Goal: Task Accomplishment & Management: Manage account settings

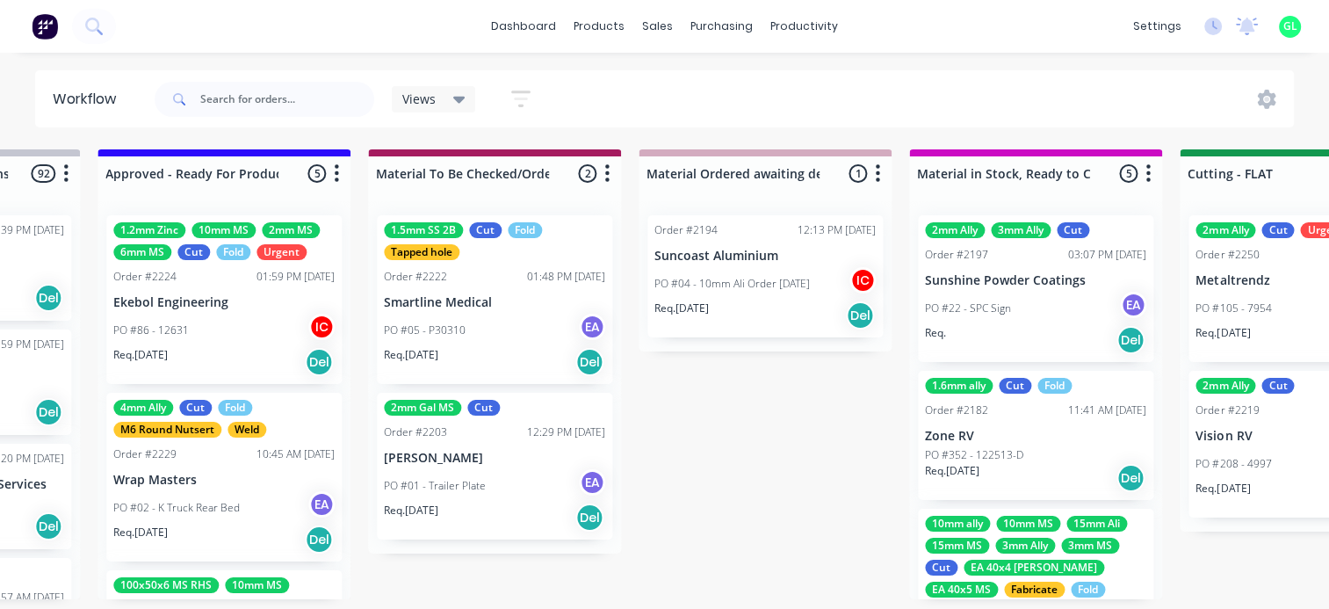
scroll to position [4, 2124]
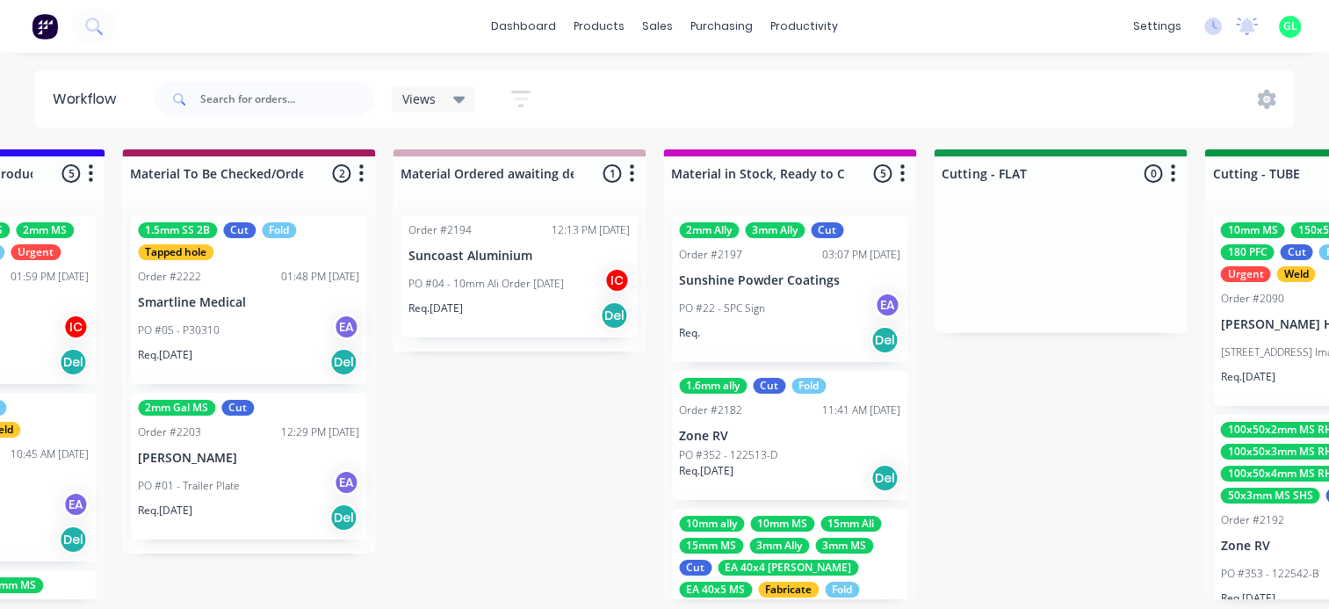
scroll to position [0, 2354]
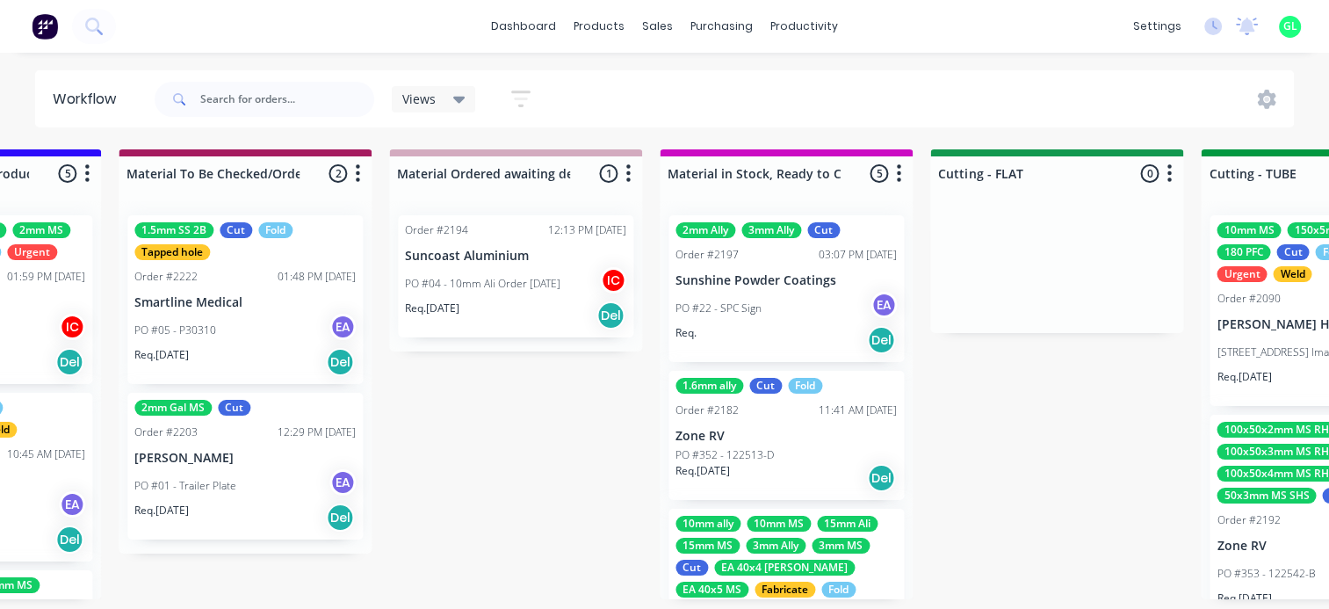
drag, startPoint x: 467, startPoint y: 493, endPoint x: 474, endPoint y: 502, distance: 11.2
click at [473, 499] on div "Submitted 14 Status colour #273444 hex #273444 Save Cancel Summaries Total orde…" at bounding box center [1135, 374] width 7005 height 450
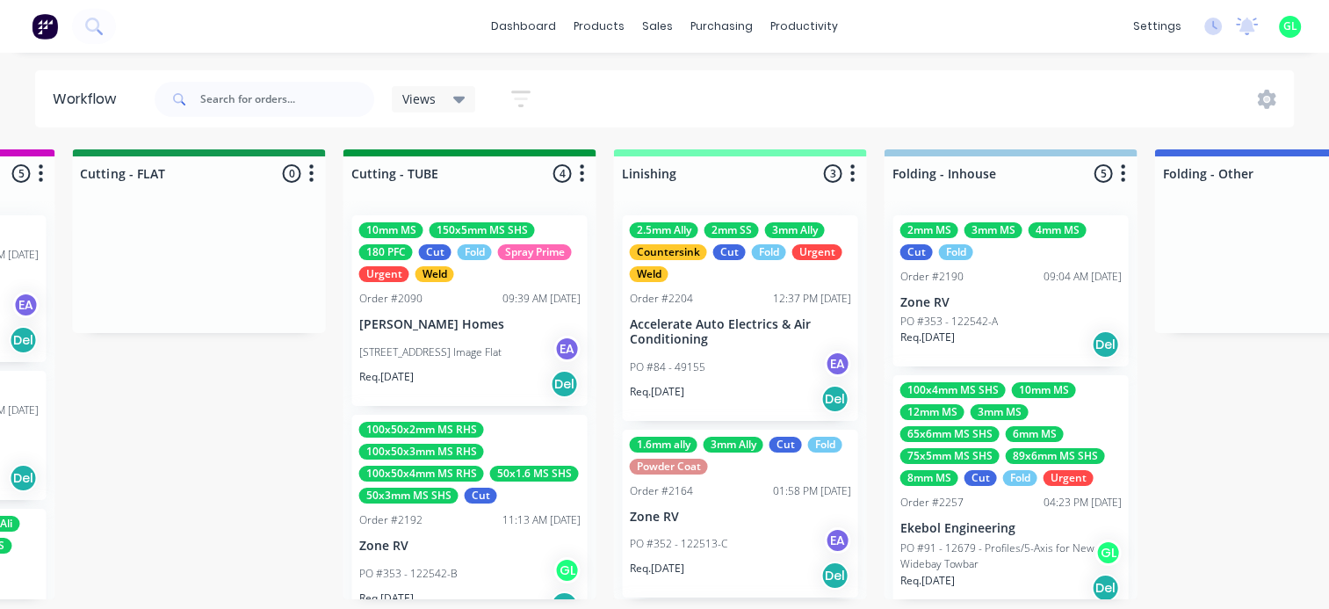
scroll to position [0, 3217]
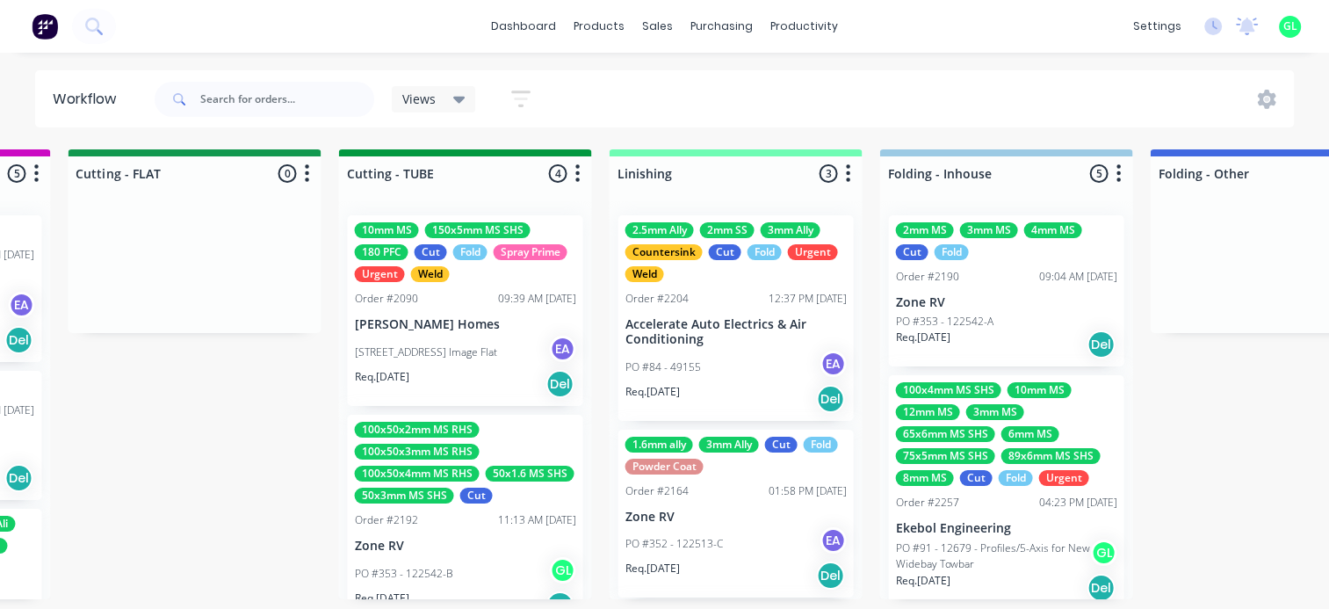
click at [269, 443] on div "Submitted 14 Status colour #273444 hex #273444 Save Cancel Summaries Total orde…" at bounding box center [272, 374] width 7005 height 450
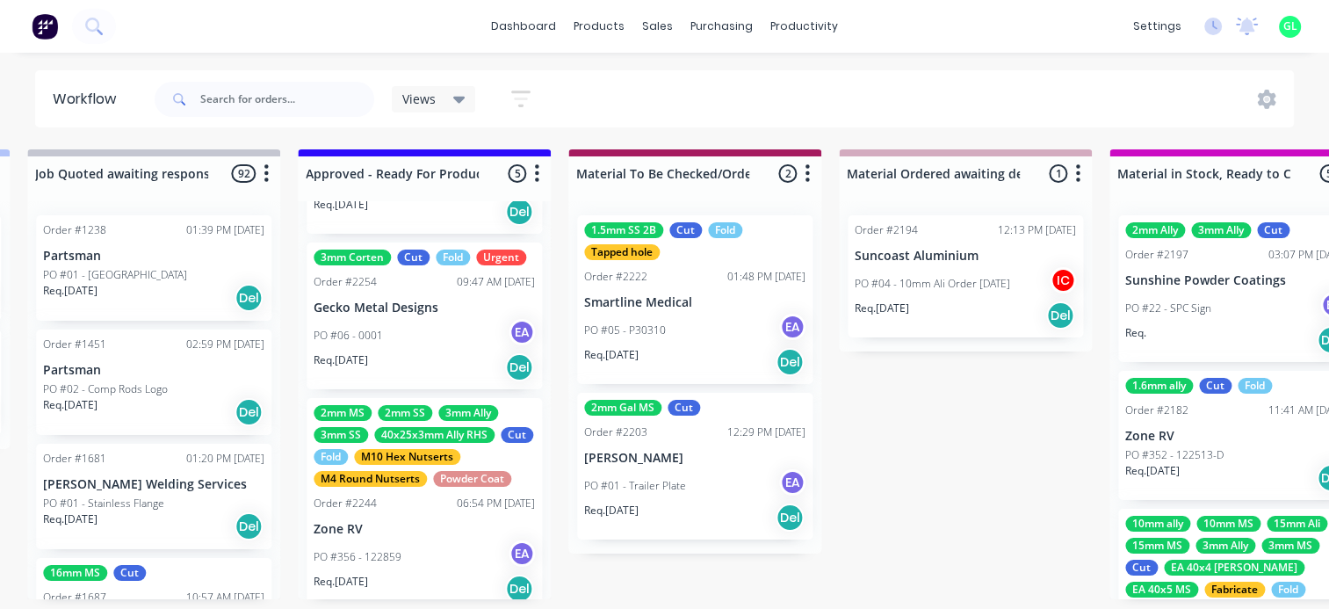
scroll to position [560, 0]
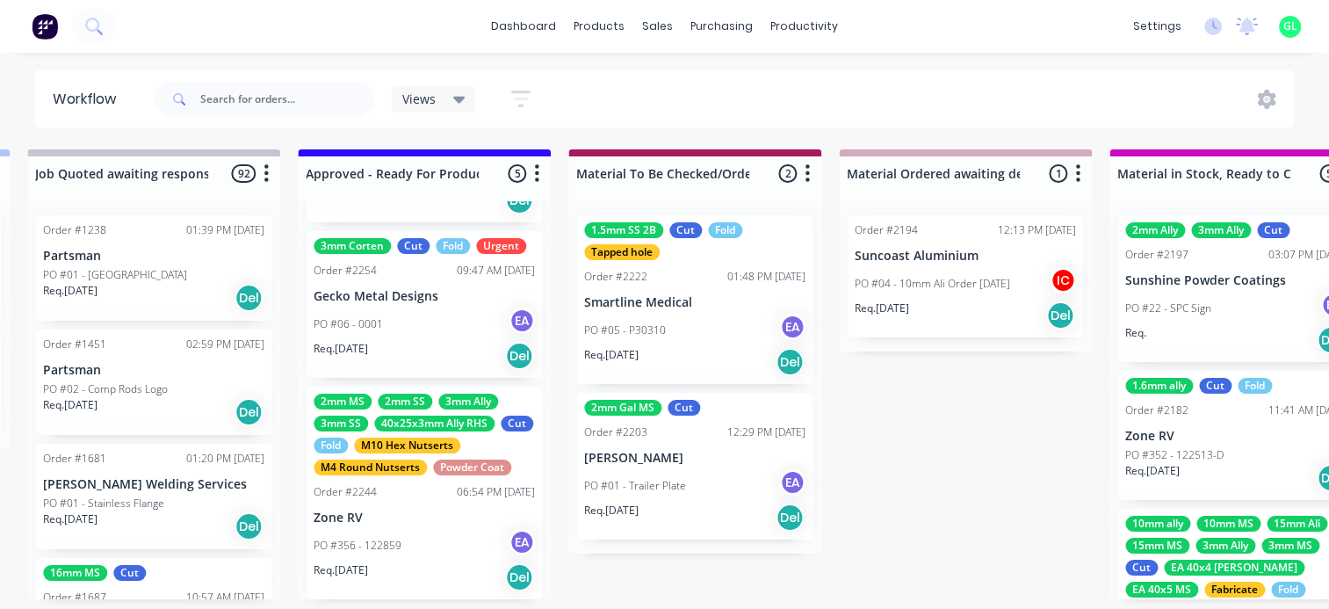
click at [404, 508] on div "2mm MS 2mm SS 3mm Ally 3mm SS 40x25x3mm Ally RHS Cut Fold M10 Hex Nutserts M4 R…" at bounding box center [424, 492] width 235 height 213
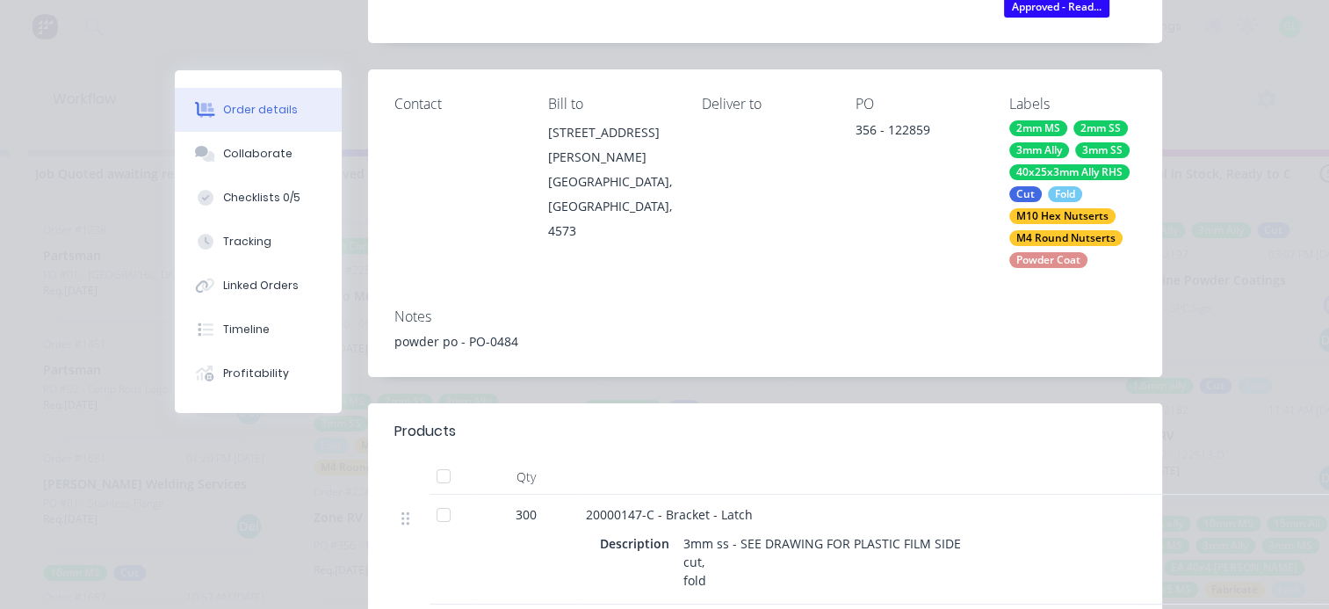
scroll to position [439, 0]
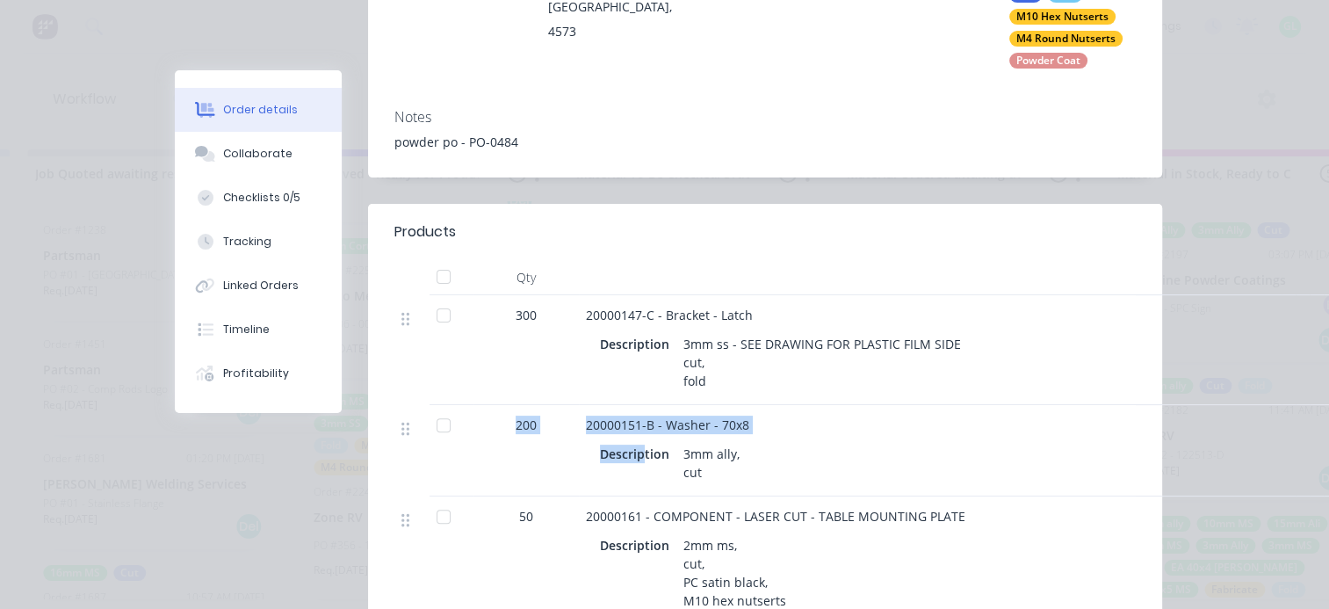
drag, startPoint x: 504, startPoint y: 426, endPoint x: 638, endPoint y: 437, distance: 133.9
click at [638, 437] on div "200 20000151-B - Washer - 70x8 Description 3mm ally, cut" at bounding box center [764, 450] width 741 height 91
drag, startPoint x: 638, startPoint y: 437, endPoint x: 604, endPoint y: 438, distance: 33.4
click at [604, 438] on div "Description 3mm ally, cut" at bounding box center [930, 460] width 689 height 47
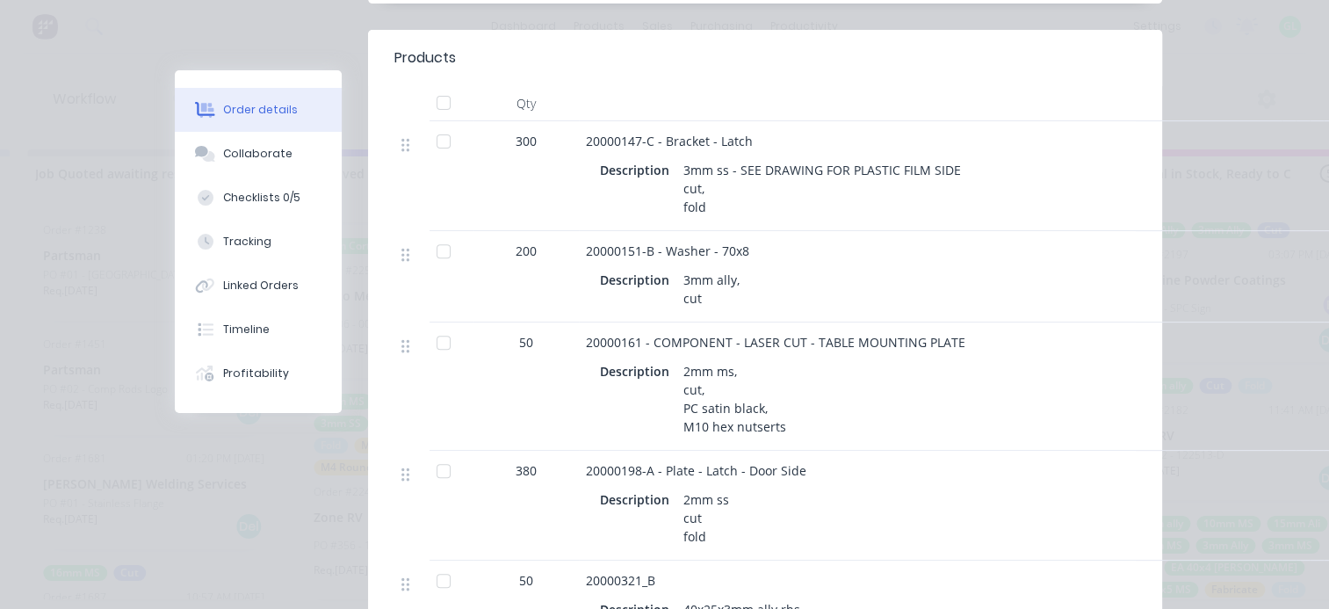
scroll to position [615, 0]
drag, startPoint x: 802, startPoint y: 334, endPoint x: 994, endPoint y: 350, distance: 193.1
click at [994, 350] on div "20000161 - COMPONENT - LASER CUT - TABLE MOUNTING PLATE Description 2mm ms, cut…" at bounding box center [930, 385] width 703 height 128
drag, startPoint x: 994, startPoint y: 350, endPoint x: 949, endPoint y: 368, distance: 48.9
click at [949, 368] on div "Description 2mm ms, cut, PC satin black, M10 hex nutserts" at bounding box center [930, 397] width 661 height 81
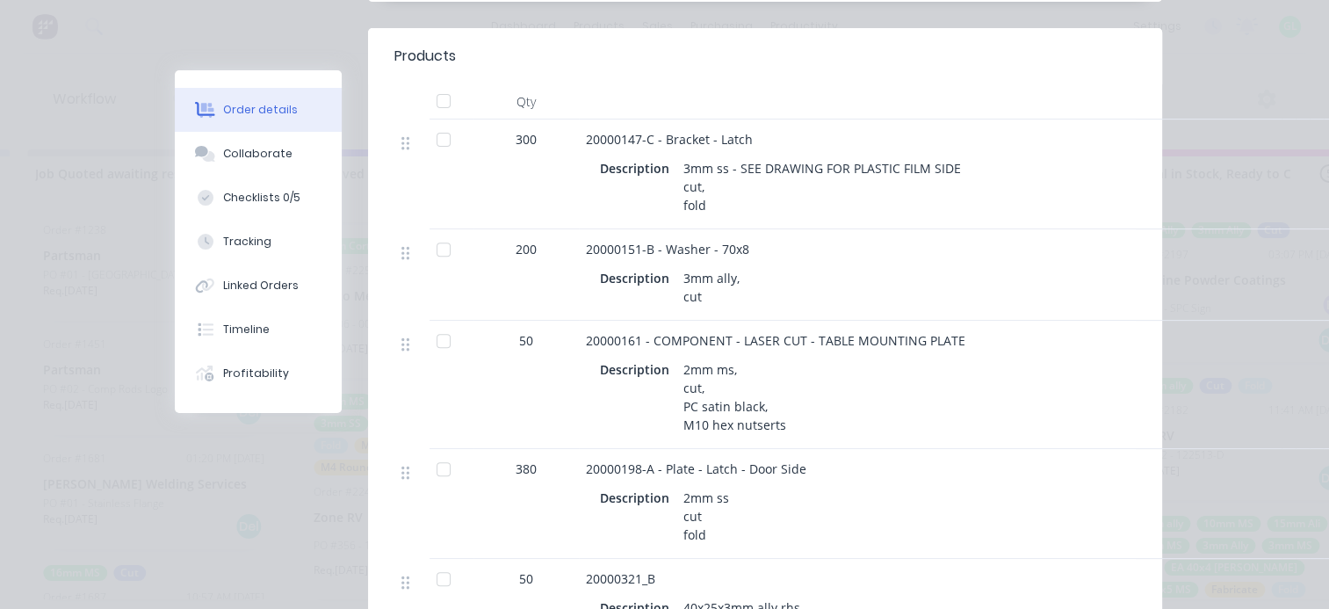
click at [687, 263] on div "Description 3mm ally, cut" at bounding box center [930, 285] width 689 height 47
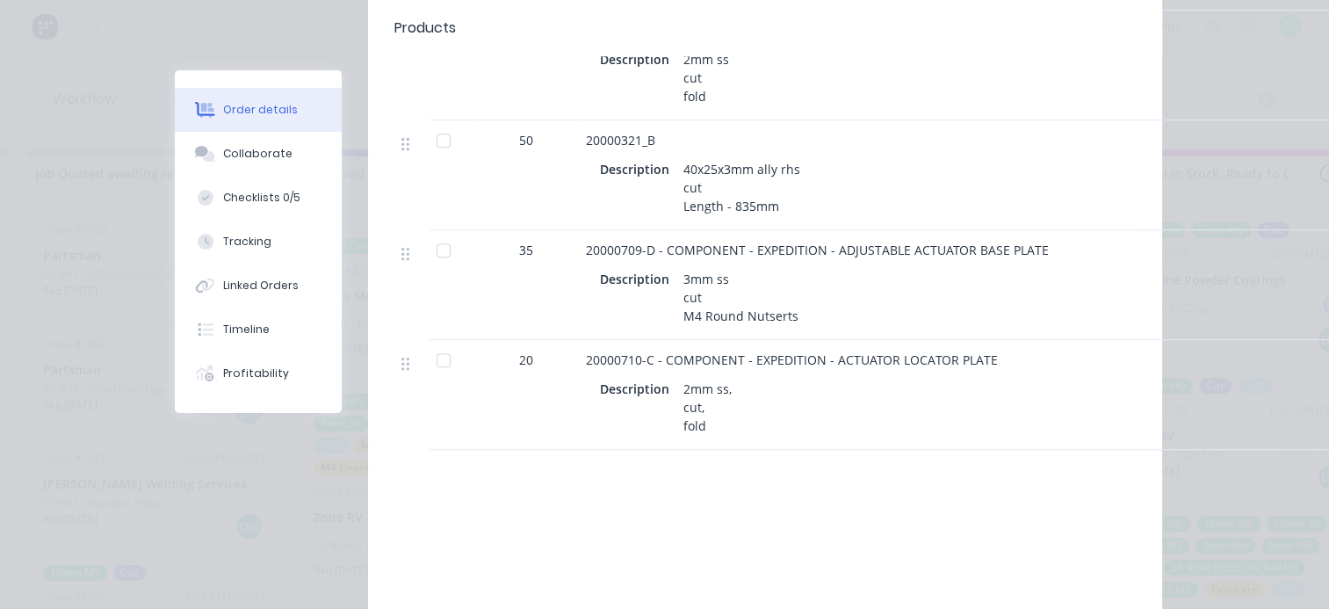
scroll to position [1054, 0]
drag, startPoint x: 955, startPoint y: 249, endPoint x: 1065, endPoint y: 254, distance: 110.8
click at [1065, 254] on div "20000709-D - COMPONENT - EXPEDITION - ADJUSTABLE ACTUATOR BASE PLATE" at bounding box center [930, 249] width 689 height 18
drag, startPoint x: 1065, startPoint y: 254, endPoint x: 1040, endPoint y: 276, distance: 33.6
click at [1040, 276] on div "Description 3mm ss cut M4 Round Nutserts" at bounding box center [930, 296] width 661 height 62
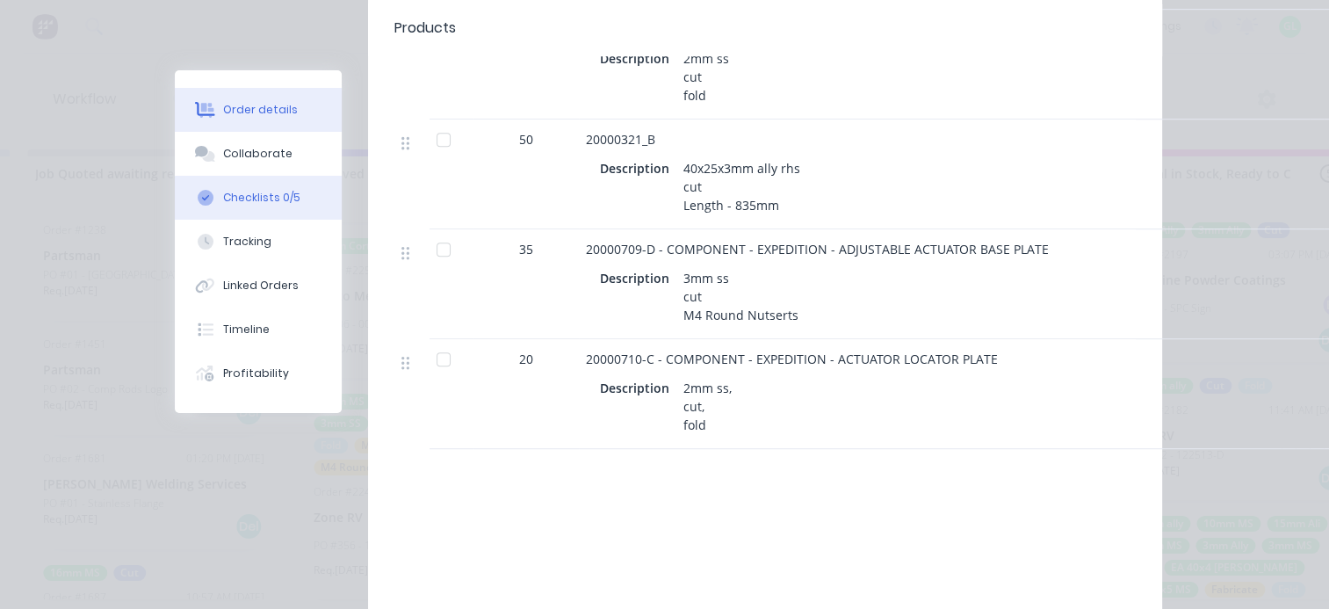
click at [249, 190] on div "Checklists 0/5" at bounding box center [261, 198] width 77 height 16
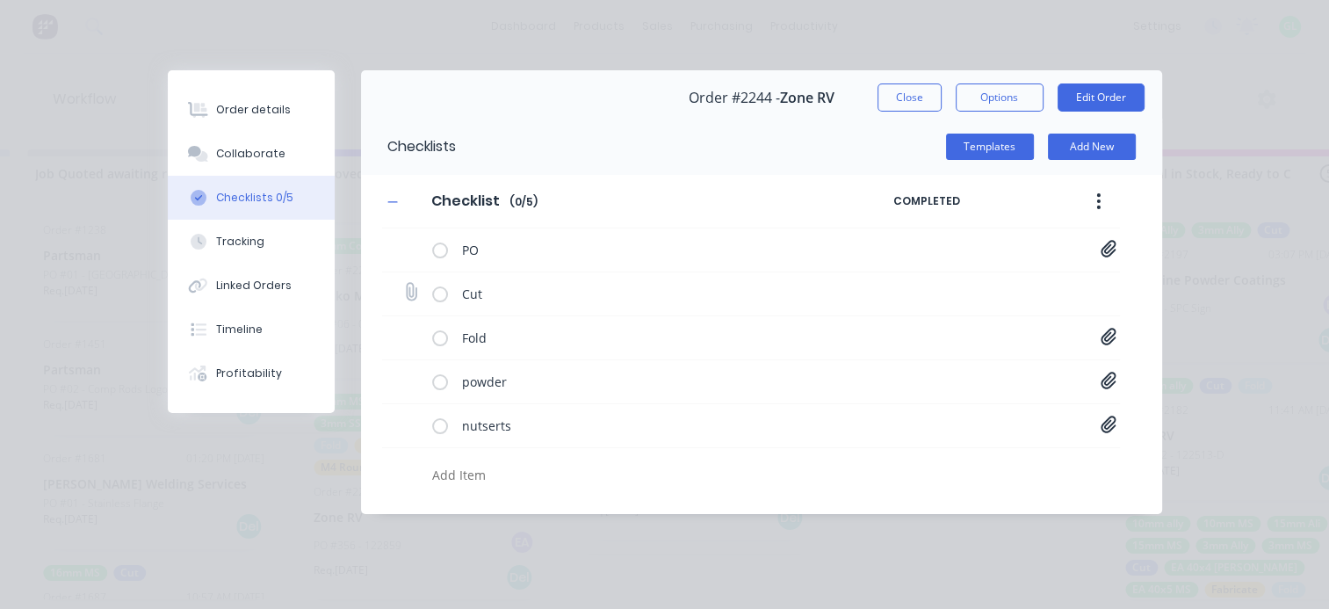
scroll to position [0, 0]
click at [1114, 340] on icon at bounding box center [1109, 337] width 16 height 18
click at [664, 462] on textarea at bounding box center [648, 474] width 446 height 25
click at [1110, 426] on icon at bounding box center [1109, 424] width 16 height 18
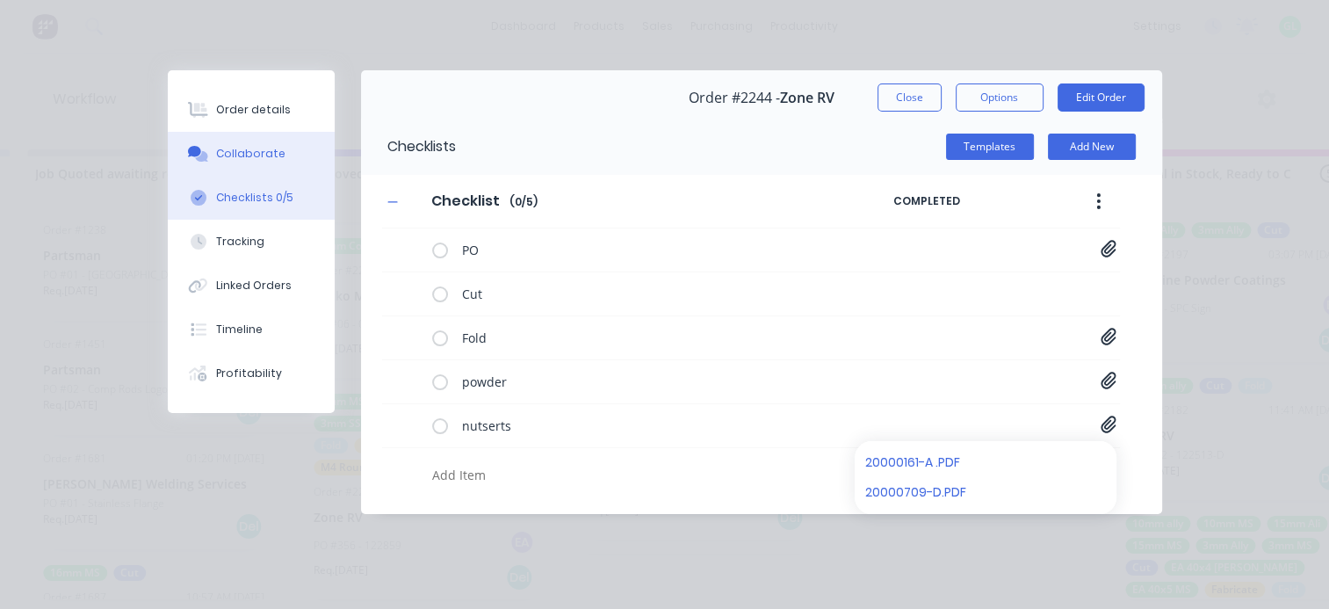
click at [296, 149] on button "Collaborate" at bounding box center [251, 154] width 167 height 44
type textarea "x"
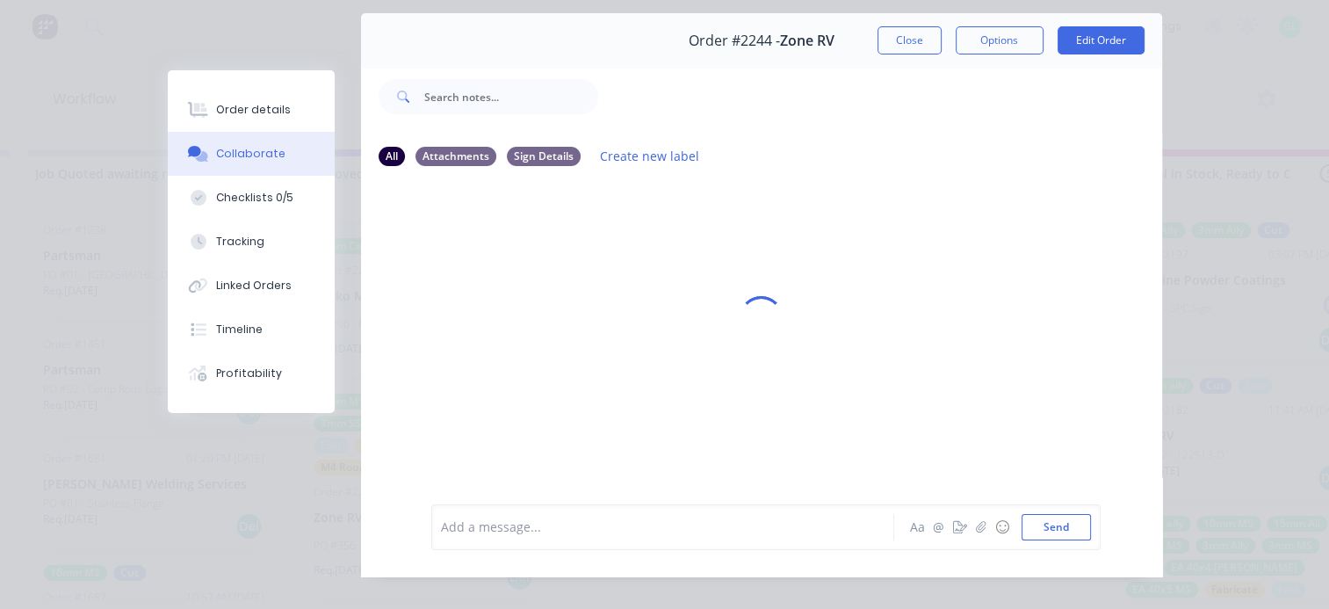
scroll to position [88, 0]
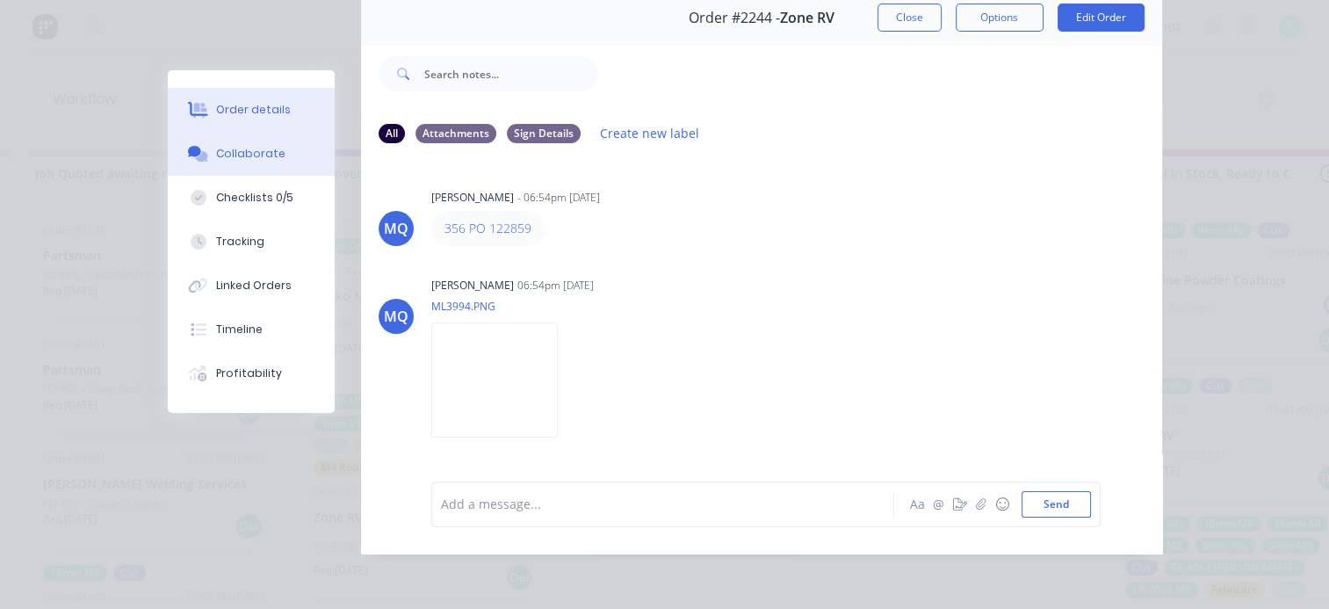
click at [259, 112] on div "Order details" at bounding box center [253, 110] width 75 height 16
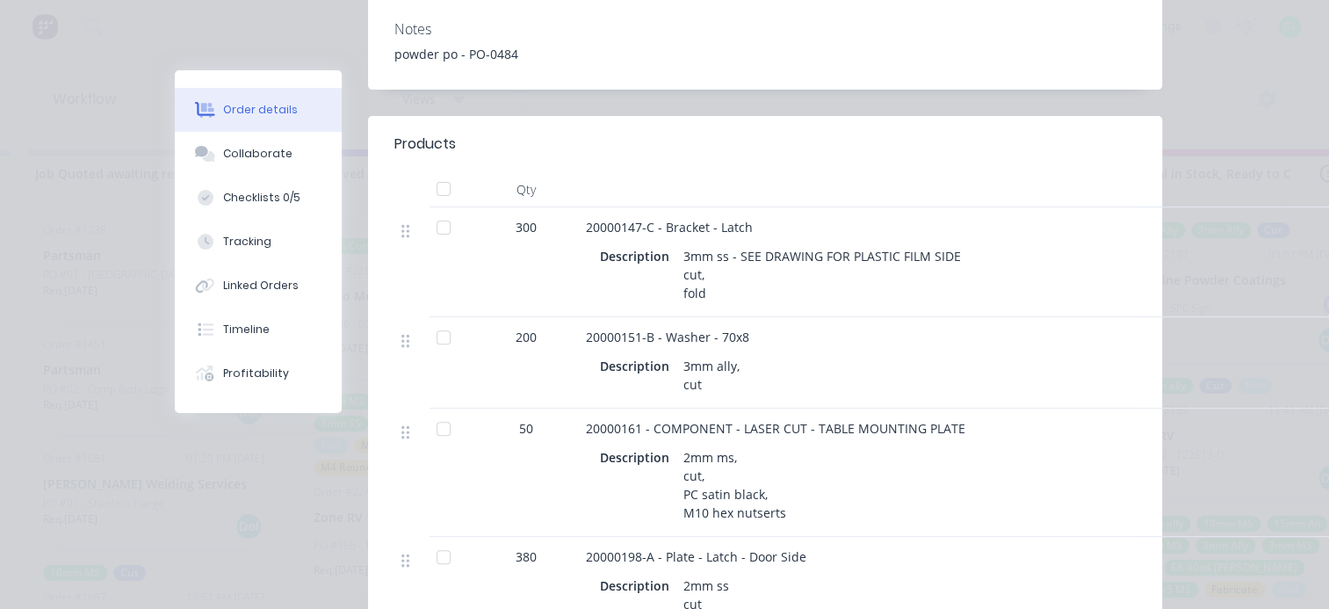
scroll to position [0, 0]
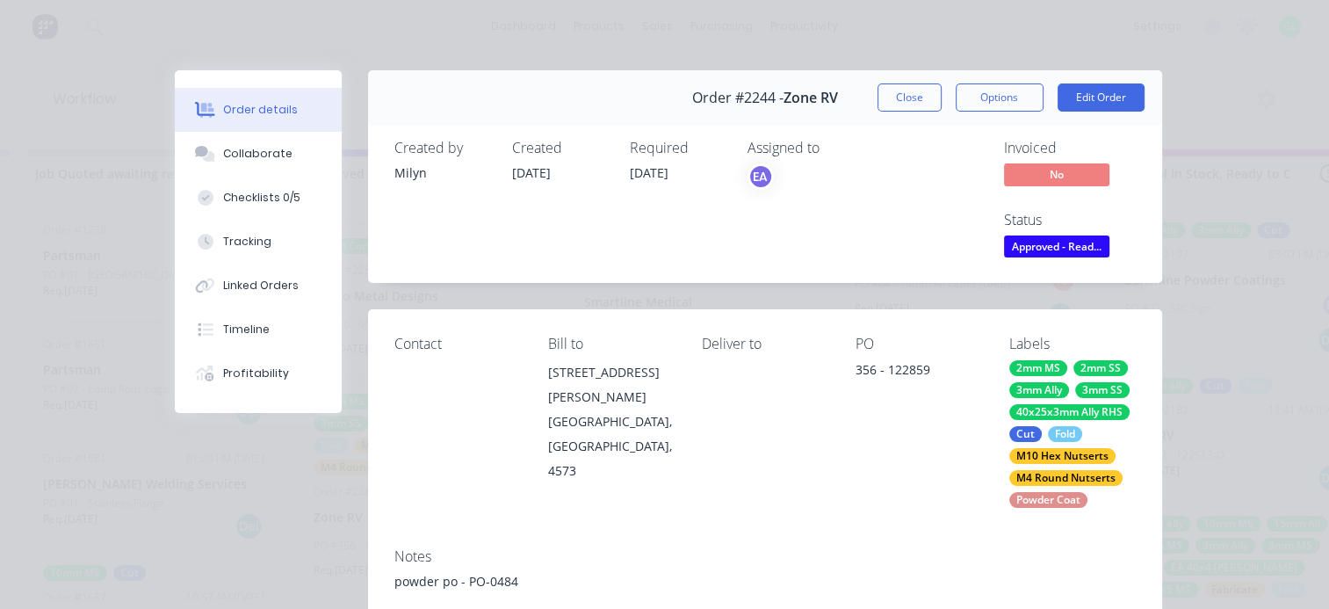
drag, startPoint x: 884, startPoint y: 95, endPoint x: 868, endPoint y: 102, distance: 17.3
click at [885, 95] on button "Close" at bounding box center [909, 97] width 64 height 28
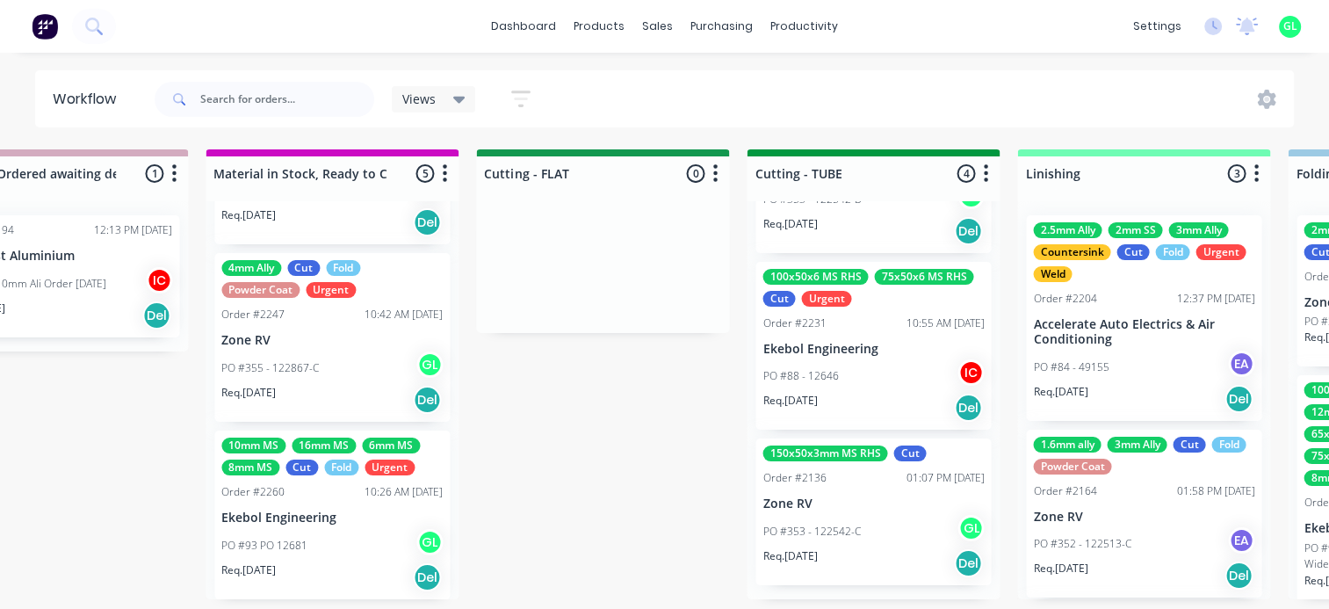
scroll to position [0, 2808]
click at [271, 120] on div at bounding box center [265, 99] width 220 height 53
click at [276, 105] on input "text" at bounding box center [287, 99] width 174 height 35
type input "vision"
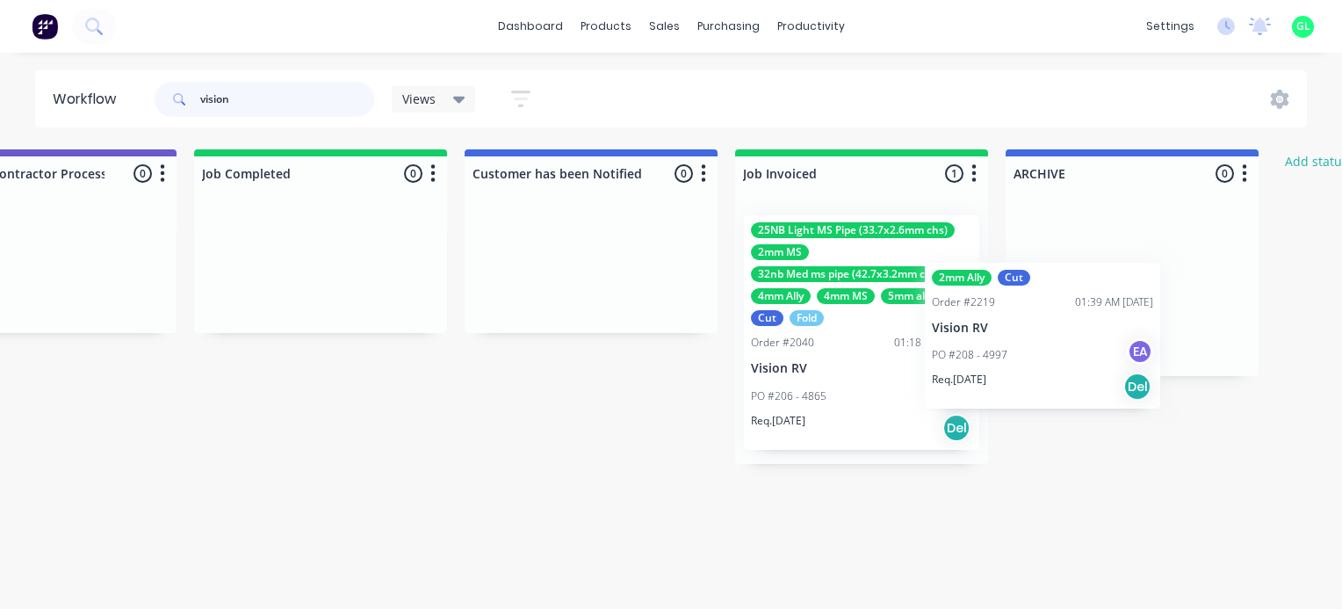
scroll to position [0, 5540]
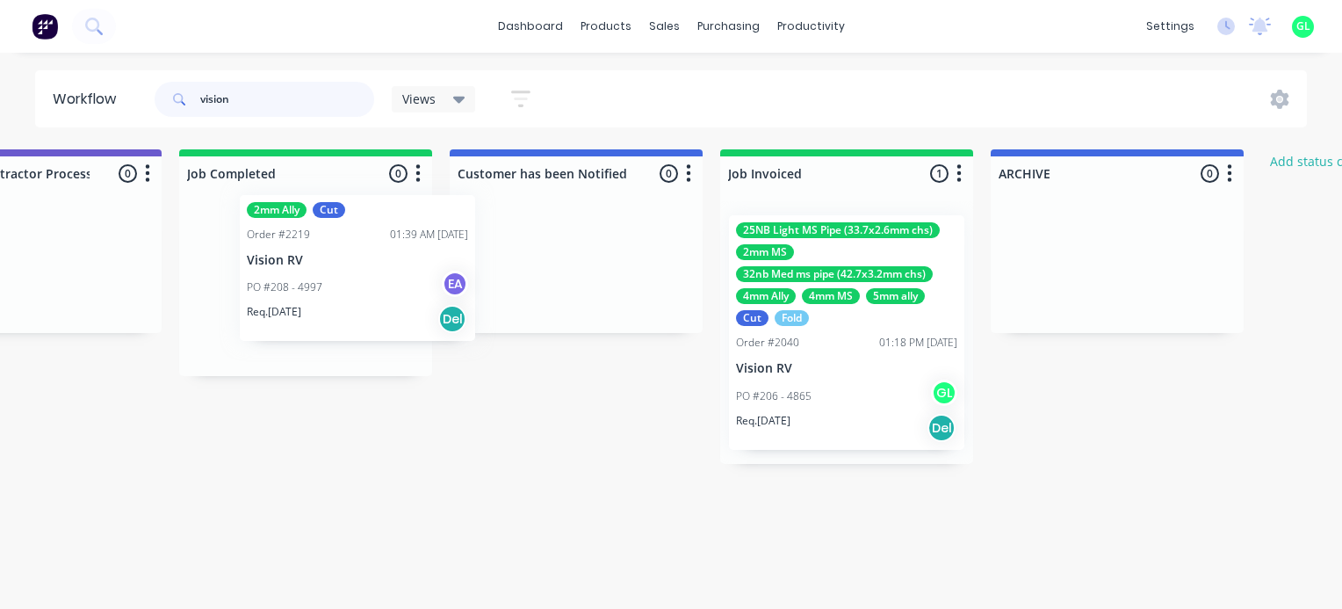
drag, startPoint x: 397, startPoint y: 303, endPoint x: 300, endPoint y: 285, distance: 98.4
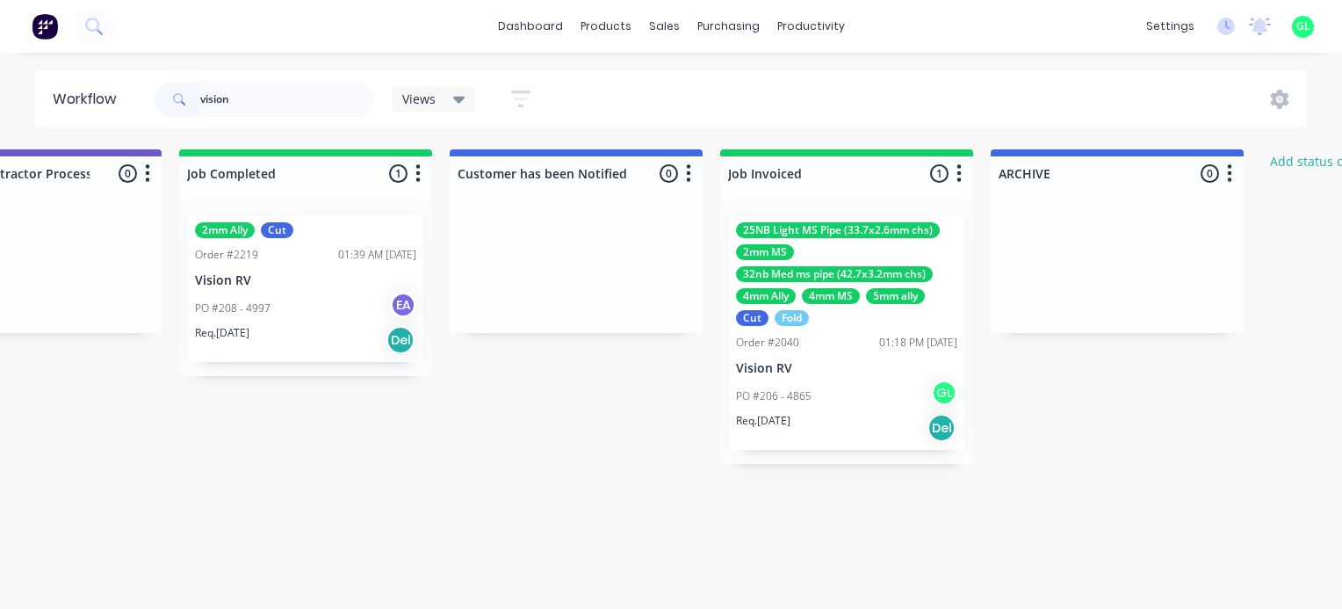
click at [296, 285] on p "Vision RV" at bounding box center [305, 280] width 221 height 15
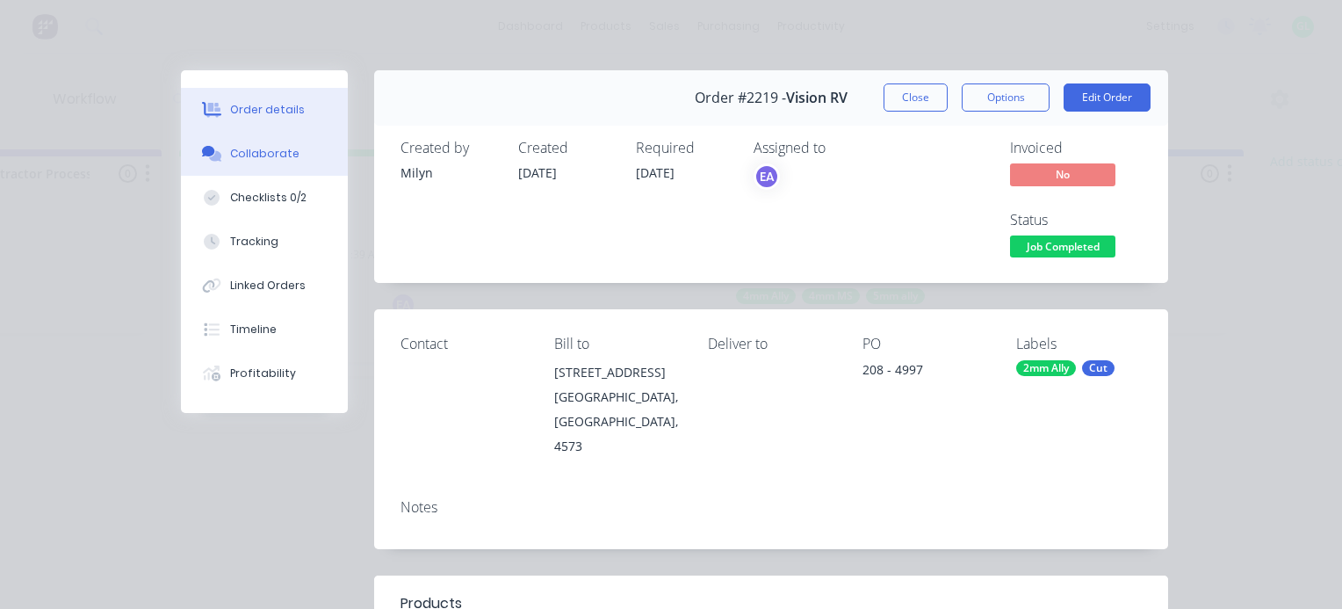
click at [274, 162] on button "Collaborate" at bounding box center [264, 154] width 167 height 44
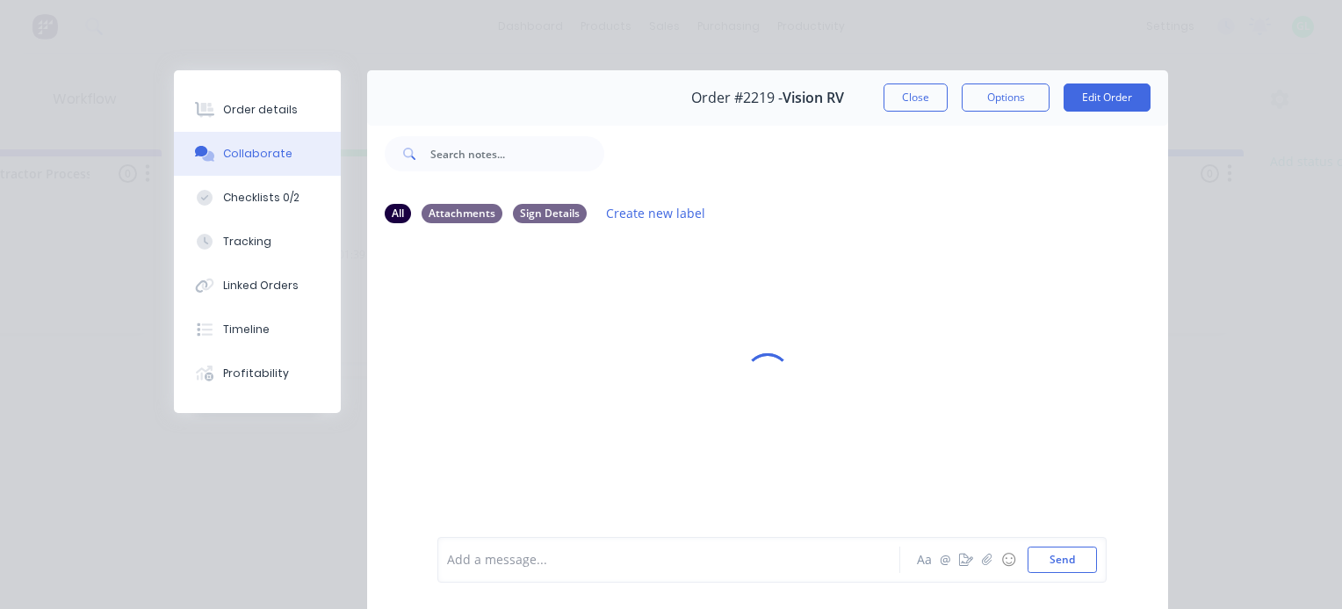
click at [464, 561] on div at bounding box center [673, 560] width 451 height 18
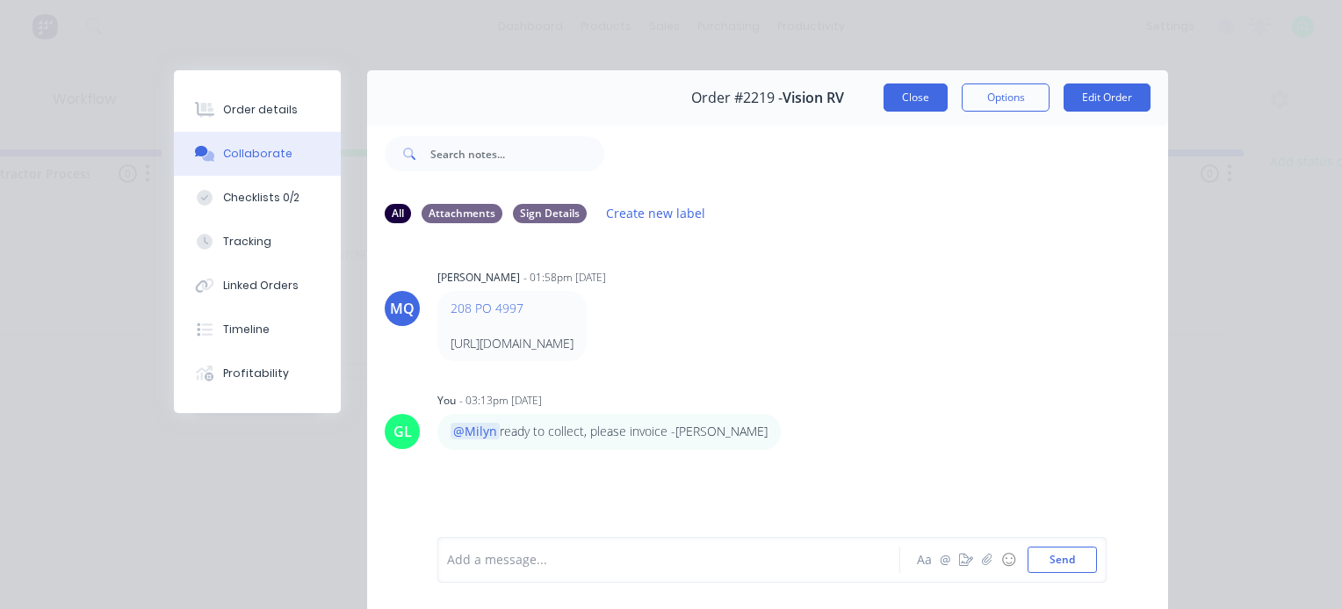
click at [912, 97] on button "Close" at bounding box center [916, 97] width 64 height 28
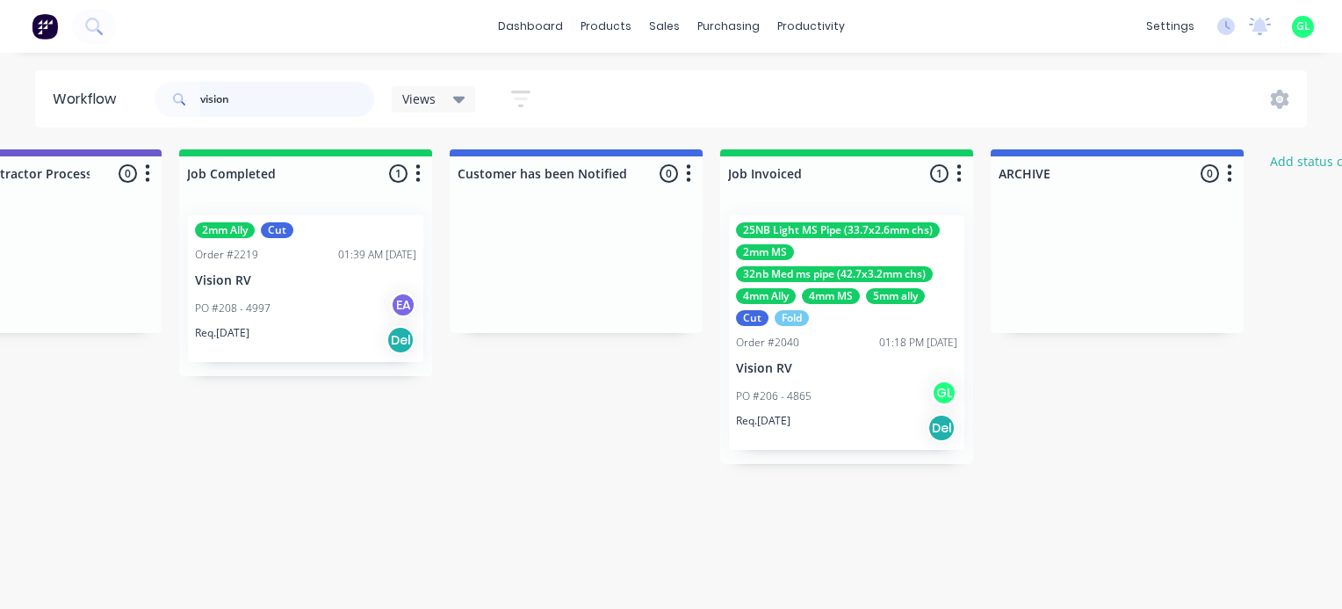
drag, startPoint x: 242, startPoint y: 103, endPoint x: 7, endPoint y: 74, distance: 237.2
click at [8, 80] on div "Workflow vision Views Save new view None (Default) edit [PERSON_NAME] edit [PER…" at bounding box center [671, 98] width 1342 height 57
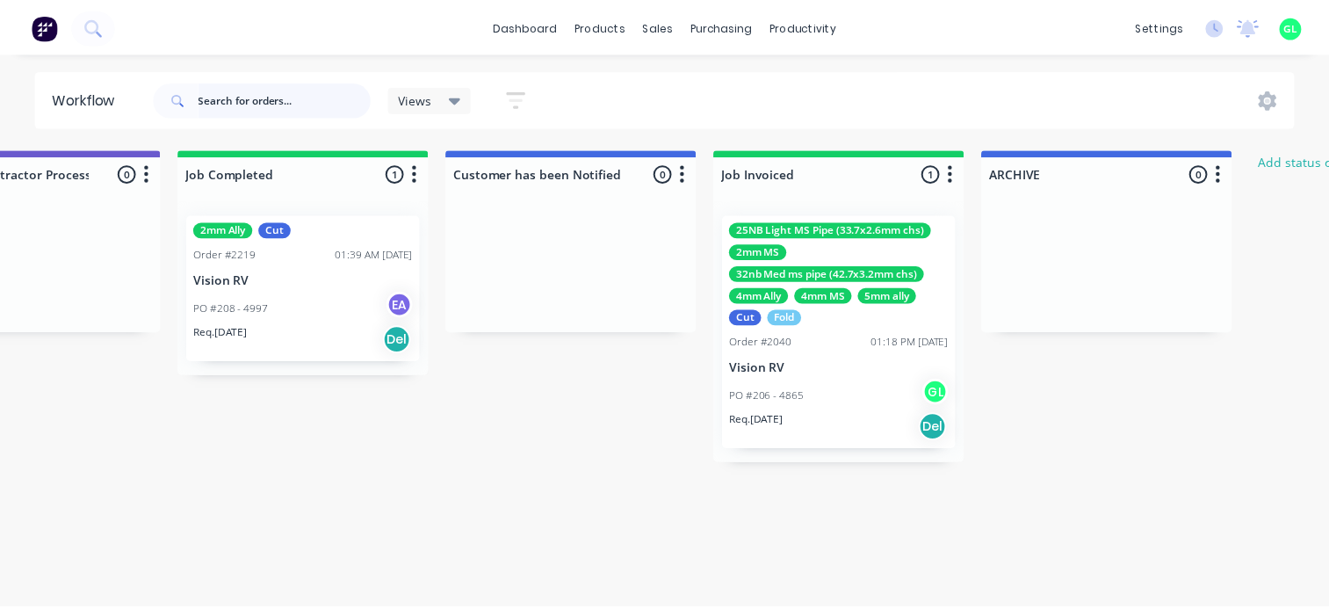
scroll to position [0, 0]
